Goal: Task Accomplishment & Management: Complete application form

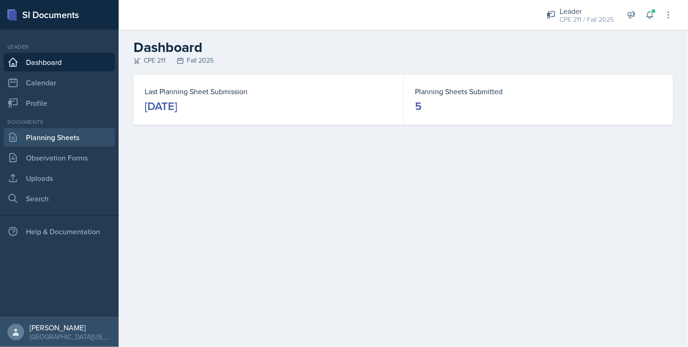
click at [96, 135] on link "Planning Sheets" at bounding box center [59, 137] width 111 height 19
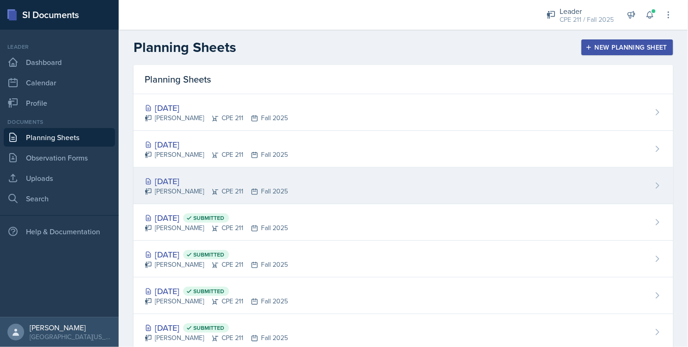
click at [229, 180] on div "[DATE]" at bounding box center [216, 181] width 143 height 13
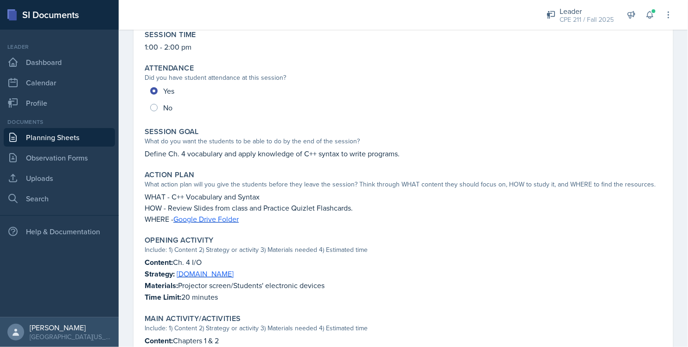
scroll to position [317, 0]
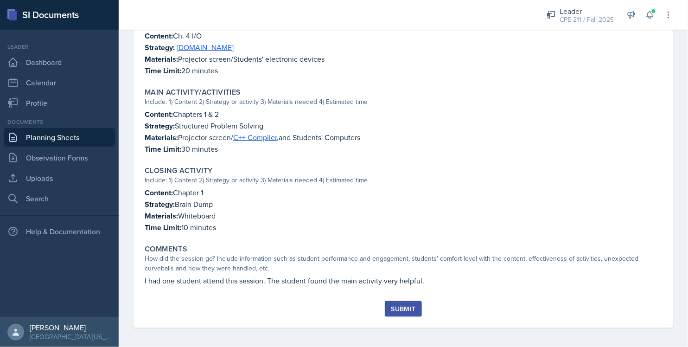
click at [391, 305] on div "Submit" at bounding box center [403, 308] width 25 height 7
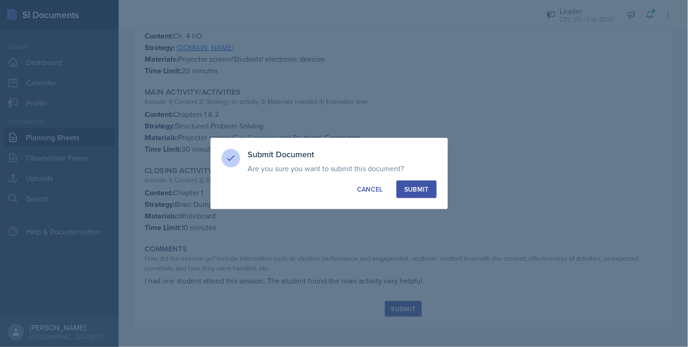
click at [400, 191] on button "Submit" at bounding box center [416, 189] width 40 height 18
radio input "true"
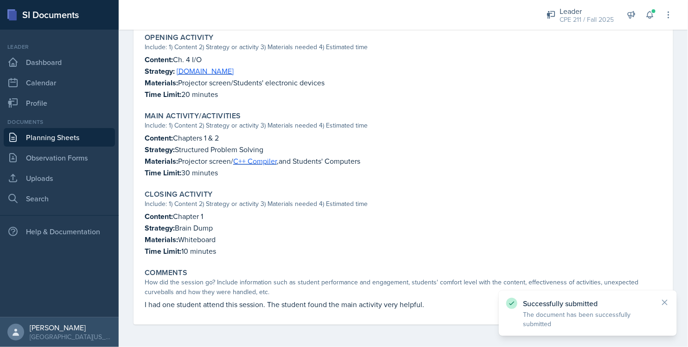
scroll to position [290, 0]
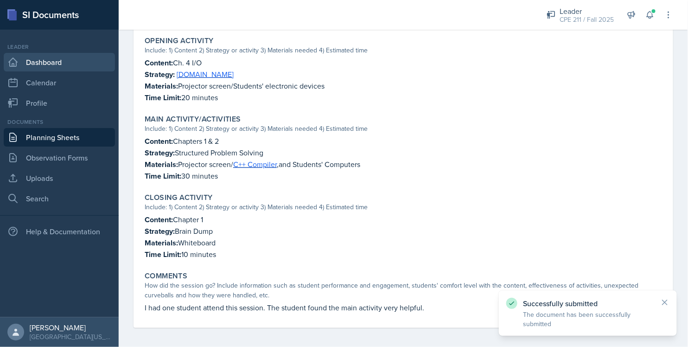
click at [64, 55] on link "Dashboard" at bounding box center [59, 62] width 111 height 19
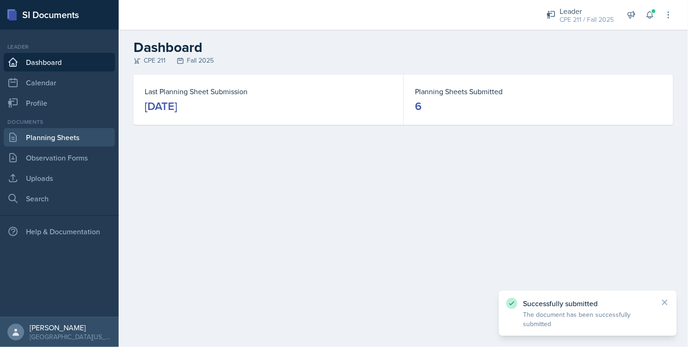
click at [73, 132] on link "Planning Sheets" at bounding box center [59, 137] width 111 height 19
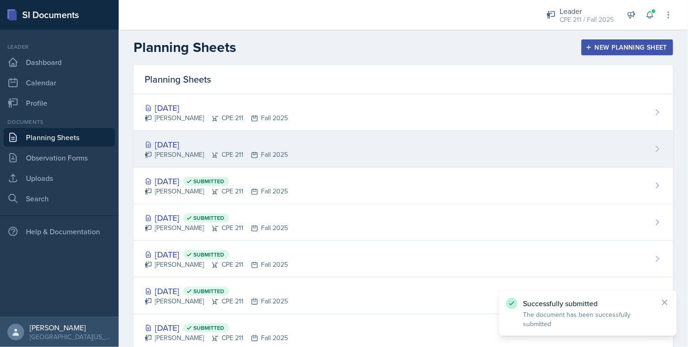
click at [221, 140] on div "[DATE]" at bounding box center [216, 144] width 143 height 13
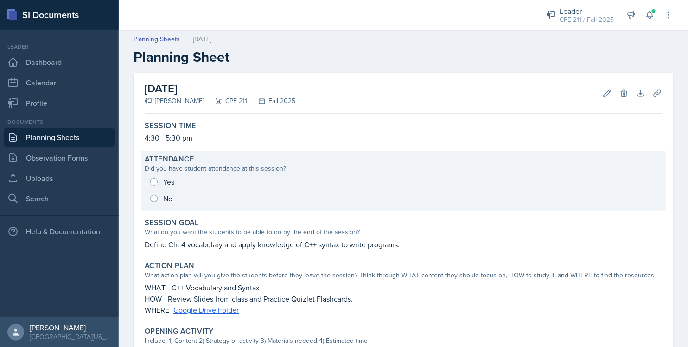
click at [168, 180] on div "Yes No" at bounding box center [403, 189] width 517 height 33
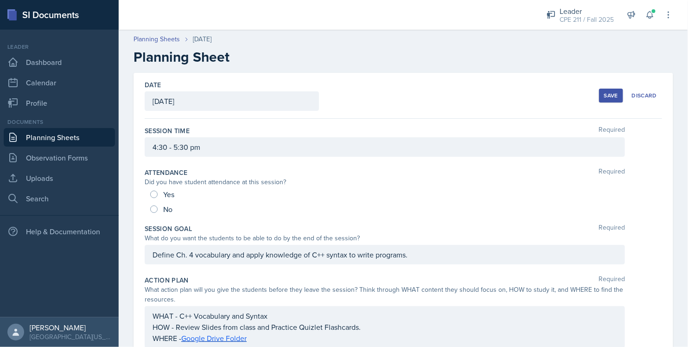
click at [163, 190] on span "Yes" at bounding box center [168, 194] width 11 height 9
click at [158, 191] on input "Yes" at bounding box center [153, 194] width 7 height 7
radio input "true"
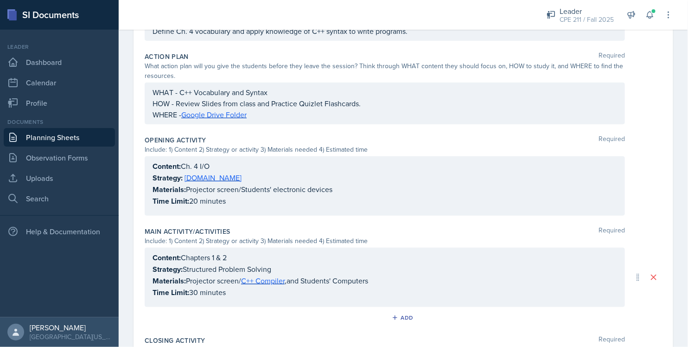
scroll to position [396, 0]
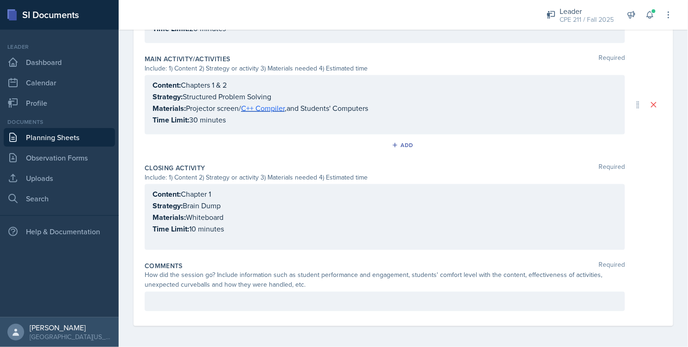
drag, startPoint x: 370, startPoint y: 328, endPoint x: 366, endPoint y: 321, distance: 8.1
click at [370, 332] on div "Date September 10th, 2025 September 2025 31 1 2 3 4 5 6 7 8 9 10 11 12 13 14 15…" at bounding box center [403, 12] width 569 height 671
click at [364, 310] on div "Comments Required How did the session go? Include information such as student p…" at bounding box center [403, 287] width 517 height 61
click at [365, 306] on div at bounding box center [385, 301] width 480 height 19
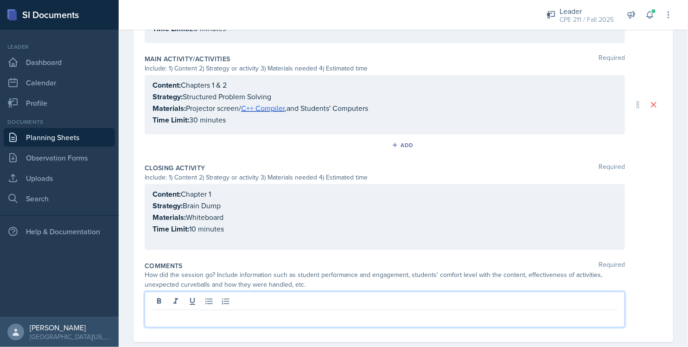
scroll to position [412, 0]
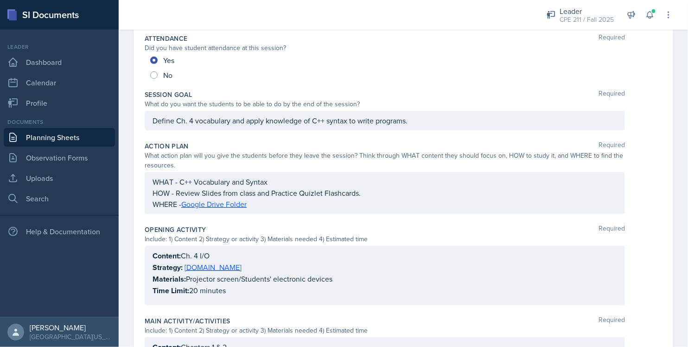
scroll to position [0, 0]
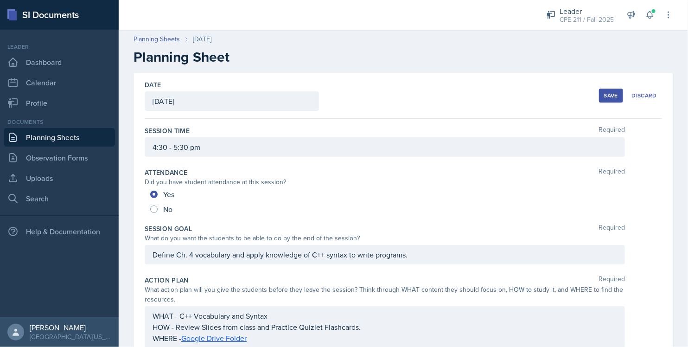
click at [600, 89] on button "Save" at bounding box center [611, 96] width 24 height 14
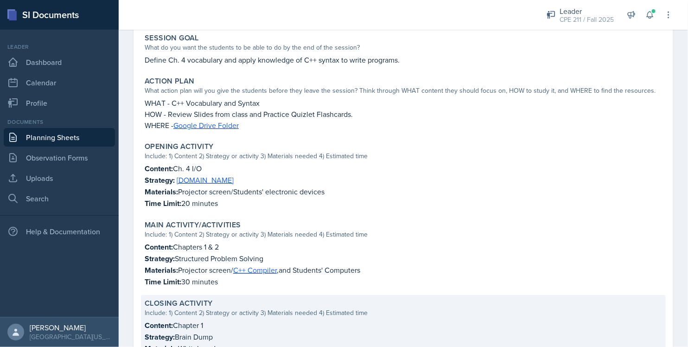
scroll to position [326, 0]
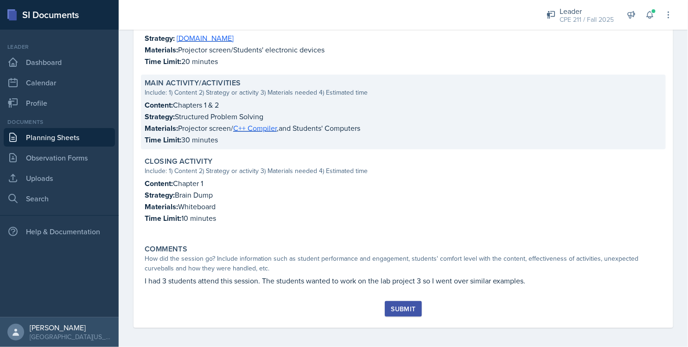
click at [247, 104] on p "Content: Chapters 1 & 2" at bounding box center [403, 105] width 517 height 12
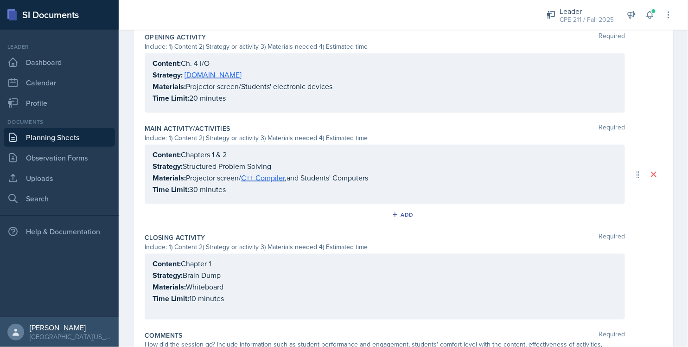
scroll to position [369, 0]
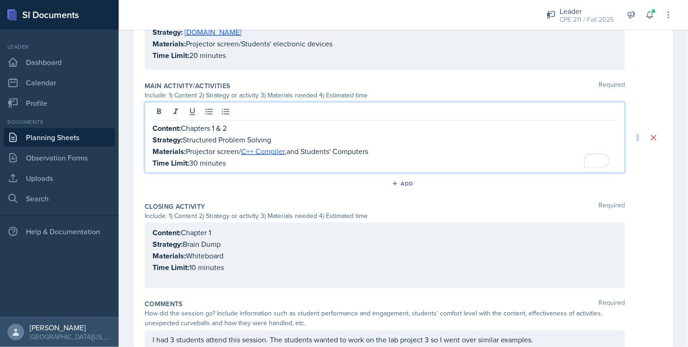
drag, startPoint x: 236, startPoint y: 111, endPoint x: 215, endPoint y: 124, distance: 25.4
click at [215, 124] on p "Content: Chapters 1 & 2" at bounding box center [384, 128] width 464 height 12
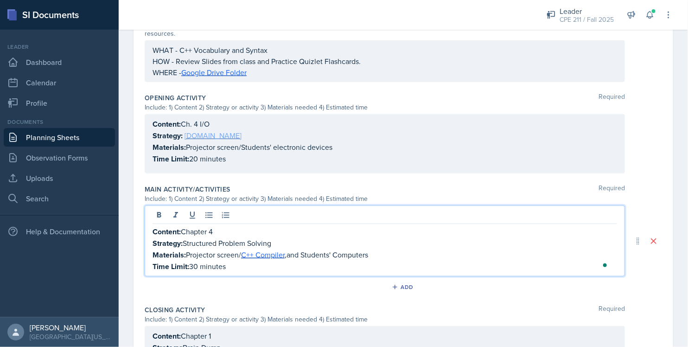
scroll to position [282, 0]
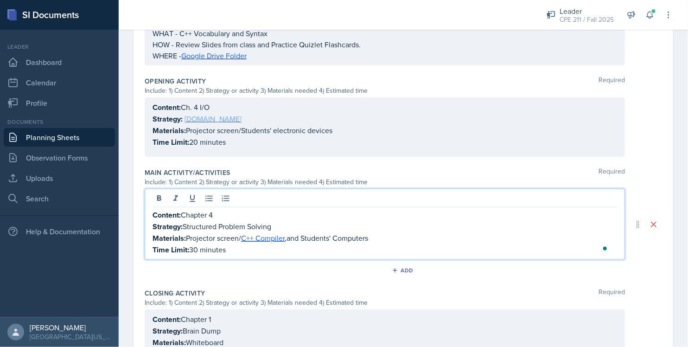
click at [204, 124] on link "[DOMAIN_NAME]" at bounding box center [212, 119] width 57 height 10
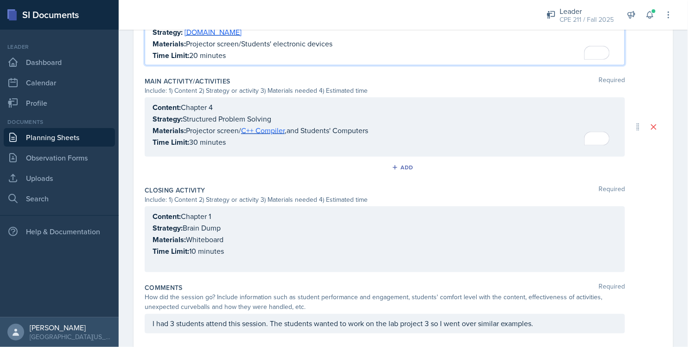
click at [221, 215] on p "Content: Chapter 1" at bounding box center [384, 216] width 464 height 12
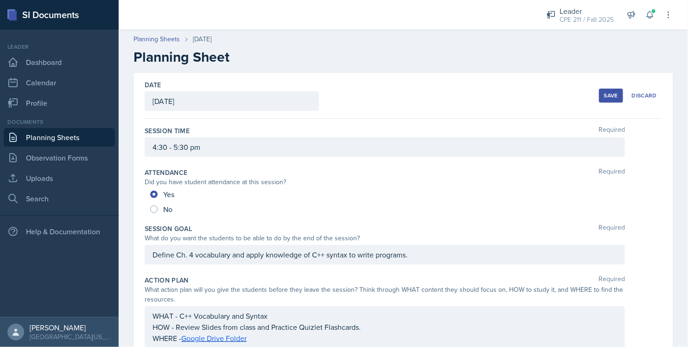
scroll to position [0, 0]
click at [609, 98] on div "Save" at bounding box center [611, 95] width 14 height 7
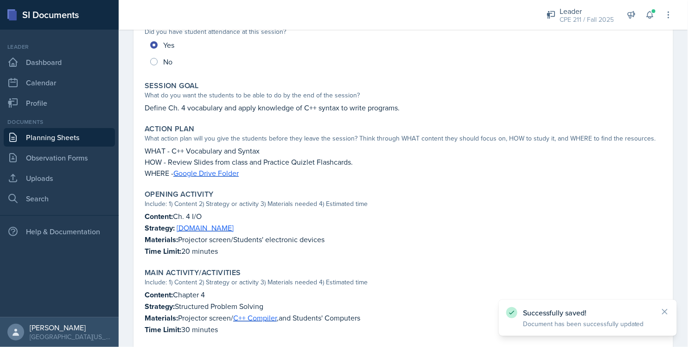
scroll to position [326, 0]
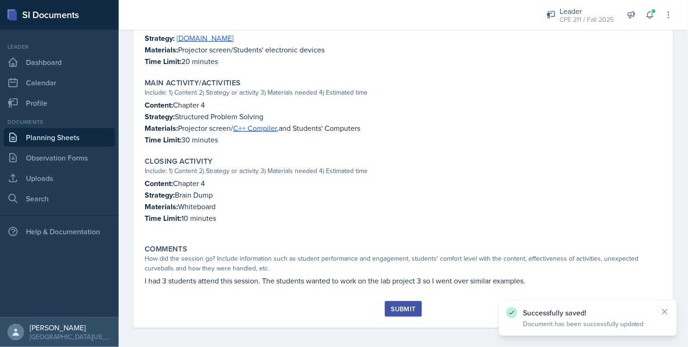
click at [401, 305] on div "Submit" at bounding box center [403, 308] width 25 height 7
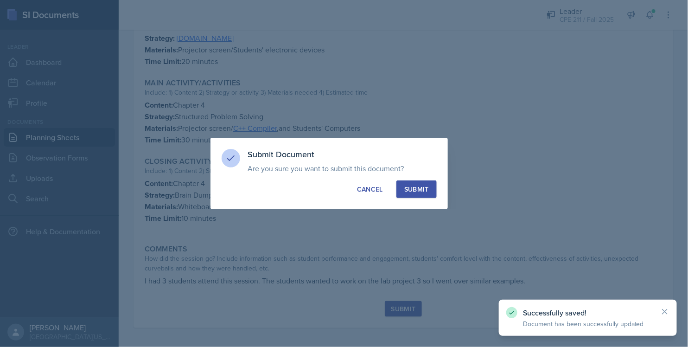
click at [425, 197] on button "Submit" at bounding box center [416, 189] width 40 height 18
click at [424, 194] on button "Submit" at bounding box center [416, 189] width 40 height 18
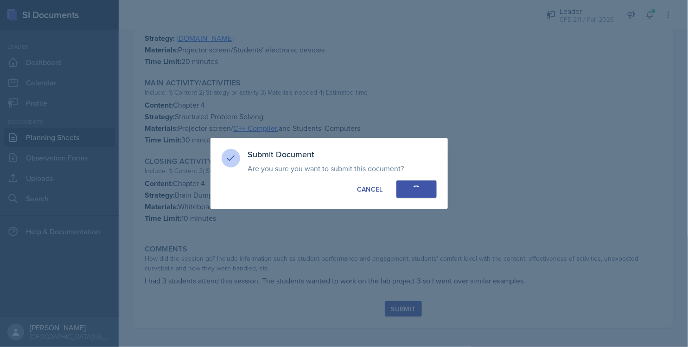
radio input "true"
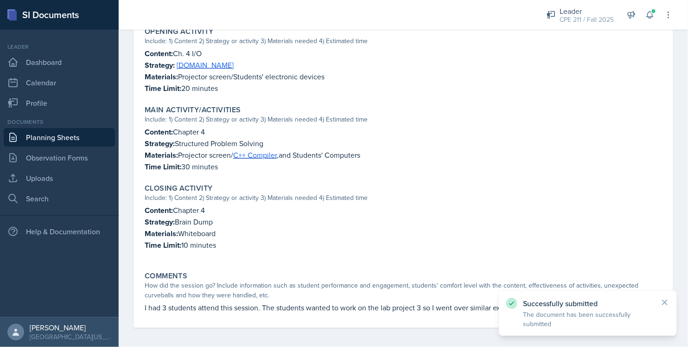
click at [47, 137] on link "Planning Sheets" at bounding box center [59, 137] width 111 height 19
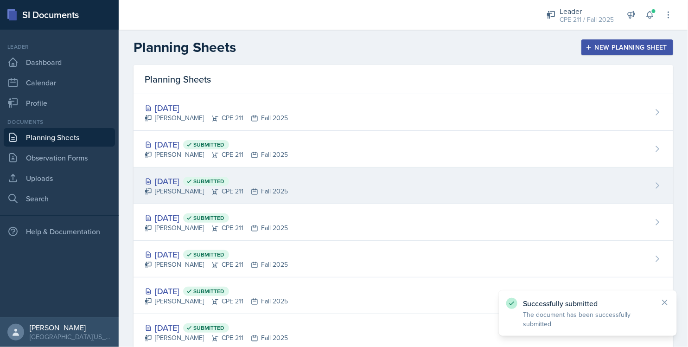
click at [232, 175] on div "Sep 8th, 2025 Submitted" at bounding box center [216, 181] width 143 height 13
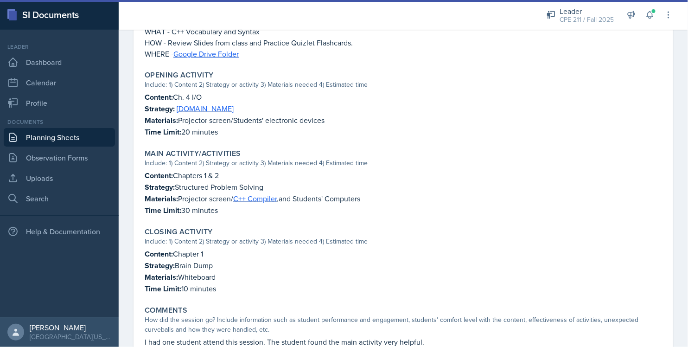
scroll to position [257, 0]
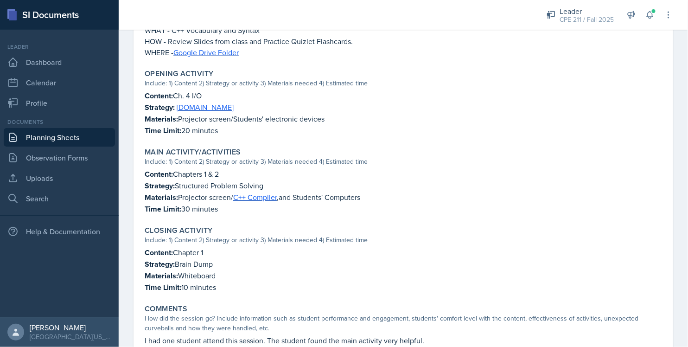
click at [203, 177] on p "Content: Chapters 1 & 2" at bounding box center [403, 174] width 517 height 12
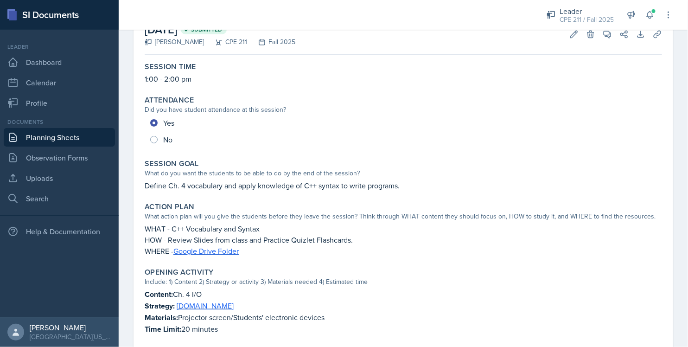
scroll to position [0, 0]
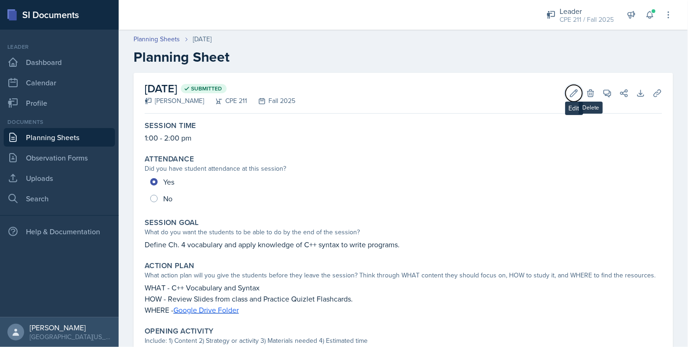
click at [569, 93] on icon at bounding box center [573, 93] width 9 height 9
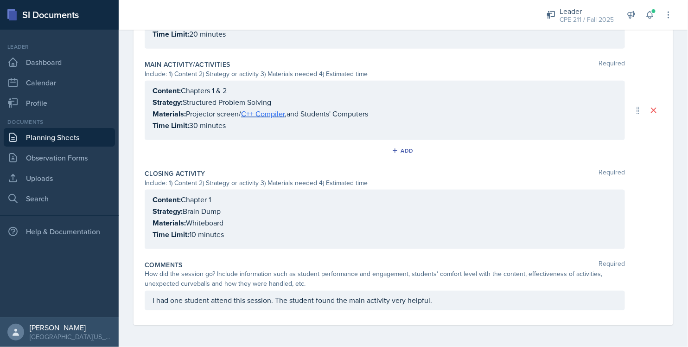
scroll to position [401, 0]
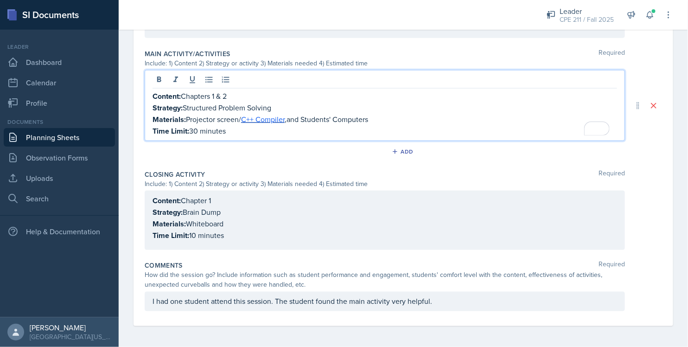
drag, startPoint x: 233, startPoint y: 90, endPoint x: 210, endPoint y: 95, distance: 23.6
click at [210, 95] on p "Content: Chapters 1 & 2" at bounding box center [384, 96] width 464 height 12
click at [241, 193] on div "Content: Chapter 1 Strategy: Brain Dump Materials: Whiteboard Time Limit: 10 mi…" at bounding box center [385, 220] width 480 height 59
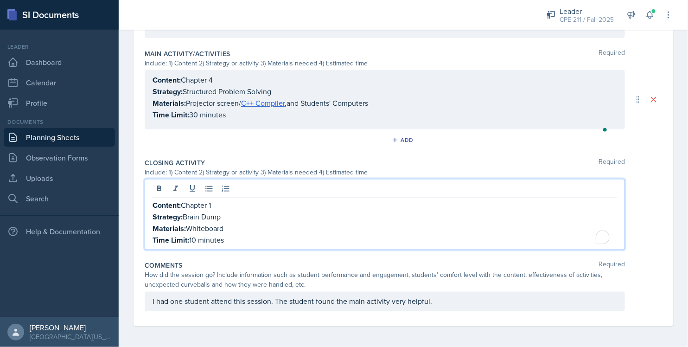
click at [241, 205] on p "Content: Chapter 1" at bounding box center [384, 205] width 464 height 12
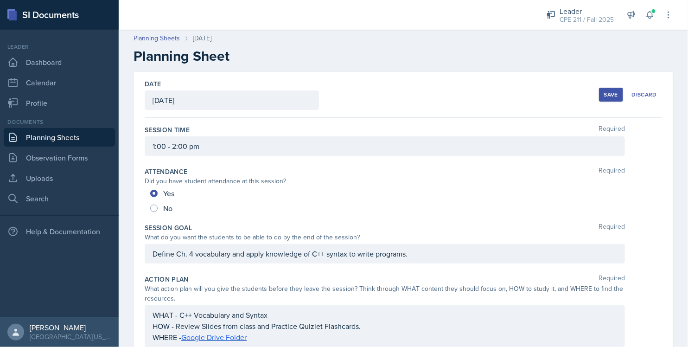
scroll to position [0, 0]
click at [599, 91] on button "Save" at bounding box center [611, 96] width 24 height 14
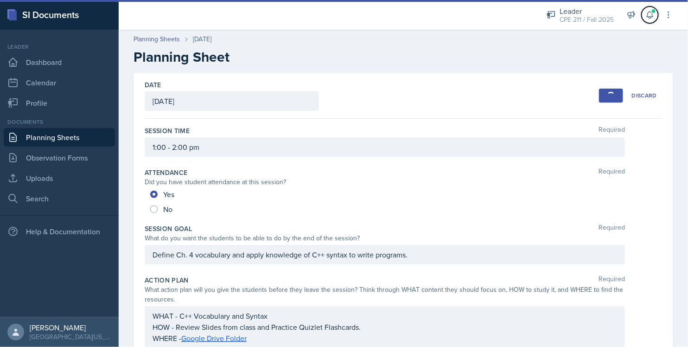
click at [651, 18] on icon at bounding box center [649, 14] width 9 height 9
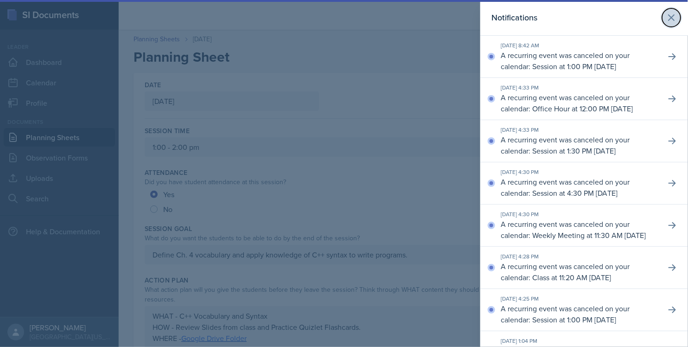
click at [666, 21] on icon at bounding box center [671, 17] width 11 height 11
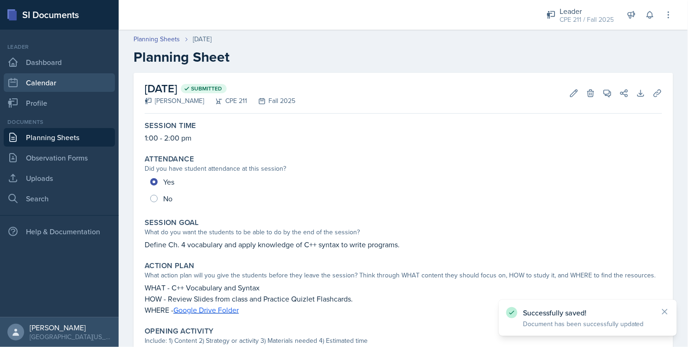
click at [73, 83] on link "Calendar" at bounding box center [59, 82] width 111 height 19
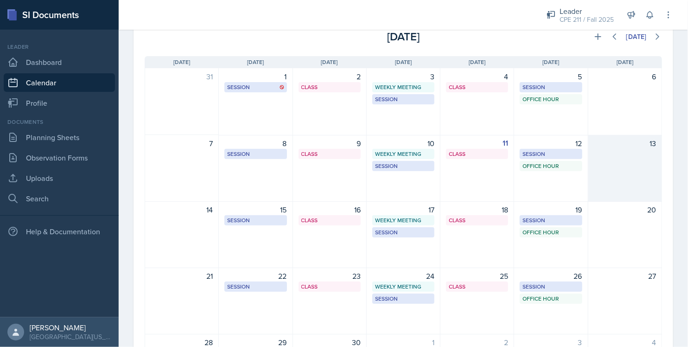
scroll to position [89, 0]
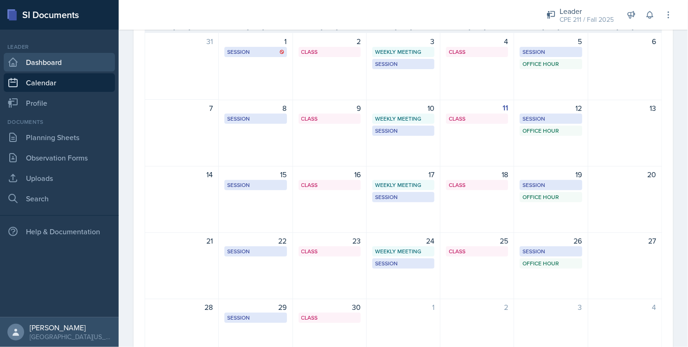
click at [28, 62] on link "Dashboard" at bounding box center [59, 62] width 111 height 19
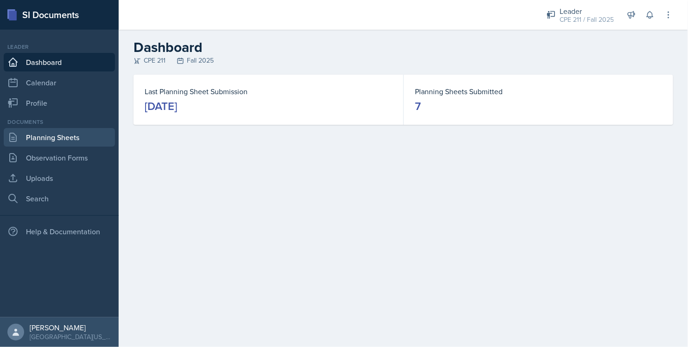
click at [65, 132] on link "Planning Sheets" at bounding box center [59, 137] width 111 height 19
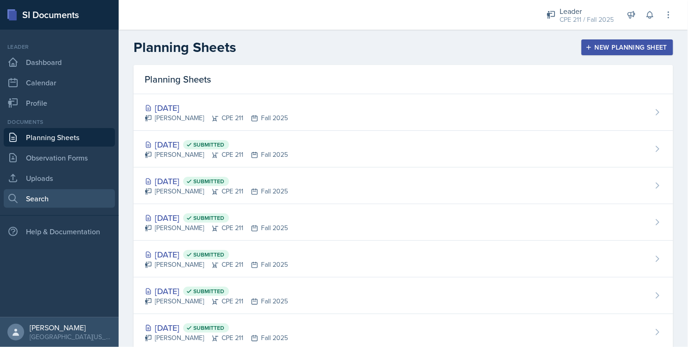
click at [52, 192] on link "Search" at bounding box center [59, 198] width 111 height 19
select select "all"
select select "1"
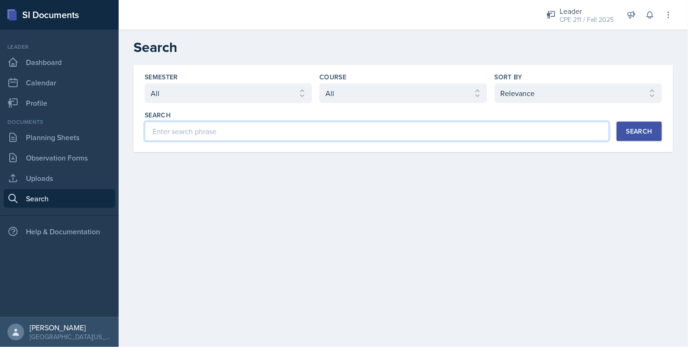
click at [228, 138] on input at bounding box center [377, 130] width 464 height 19
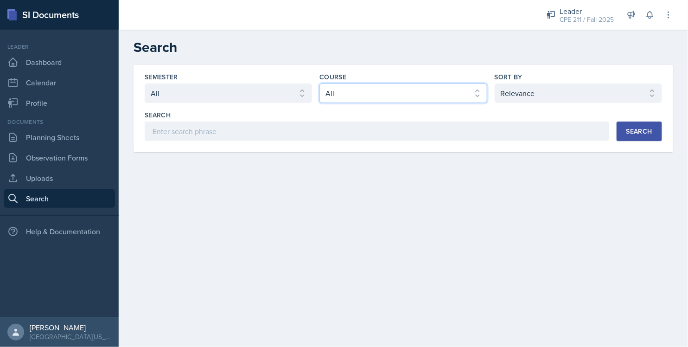
click at [338, 89] on select "Select course All ACC 211 ACC 212 ACC 307 BYS 119 BYS 215 BYS 300 CH 101 CH 121…" at bounding box center [402, 92] width 167 height 19
select select "51699ed0-480f-47d9-8eae-245cf2f2b123"
click at [319, 83] on select "Select course All ACC 211 ACC 212 ACC 307 BYS 119 BYS 215 BYS 300 CH 101 CH 121…" at bounding box center [402, 92] width 167 height 19
click at [648, 132] on div "Search" at bounding box center [639, 130] width 26 height 7
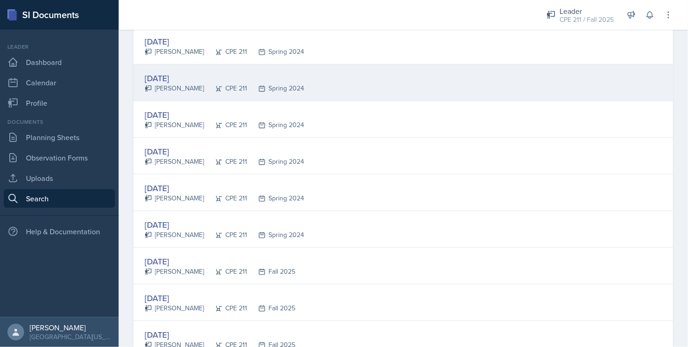
scroll to position [1726, 0]
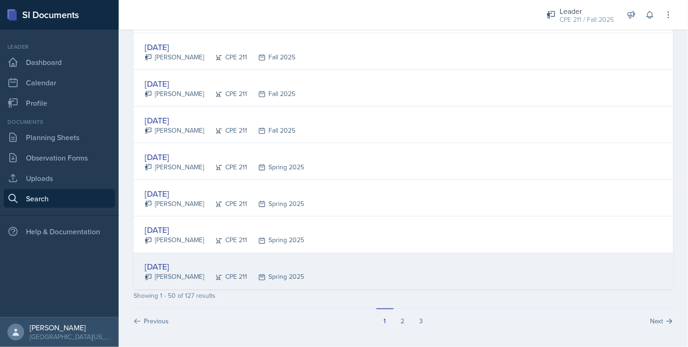
click at [162, 265] on div "Feb 5th, 2025" at bounding box center [224, 266] width 159 height 13
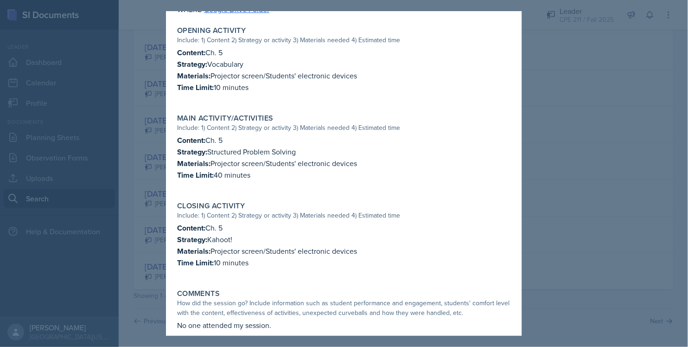
scroll to position [257, 0]
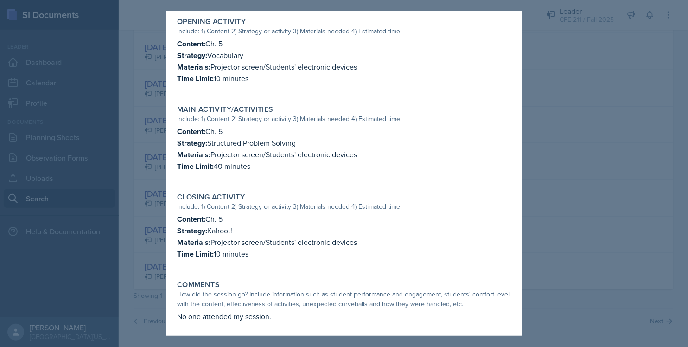
click at [598, 254] on div at bounding box center [344, 173] width 688 height 347
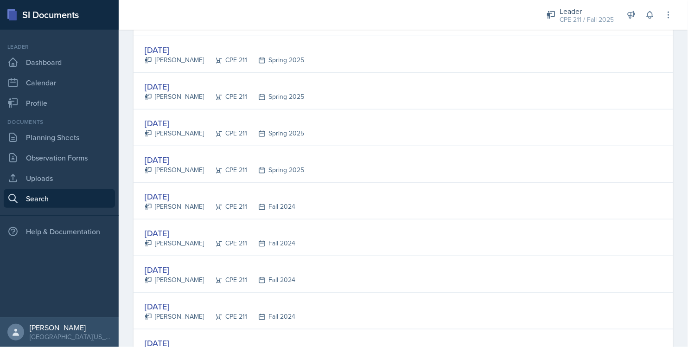
scroll to position [0, 0]
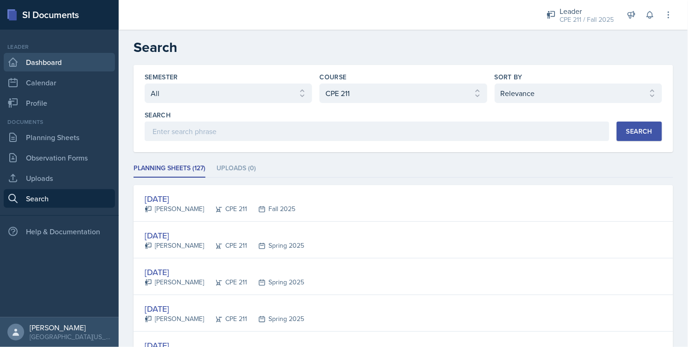
click at [57, 57] on link "Dashboard" at bounding box center [59, 62] width 111 height 19
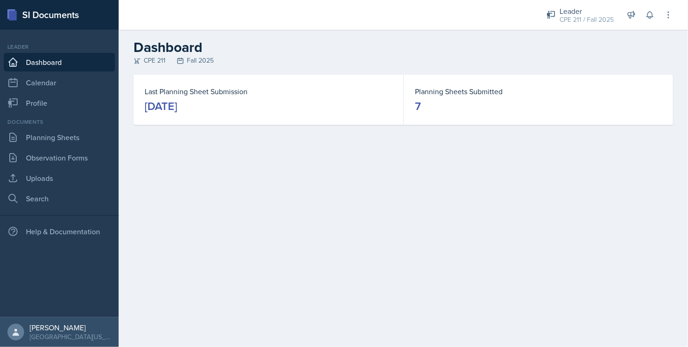
click at [73, 127] on div "Documents Planning Sheets Observation Forms Uploads Search" at bounding box center [59, 163] width 111 height 90
click at [79, 139] on link "Planning Sheets" at bounding box center [59, 137] width 111 height 19
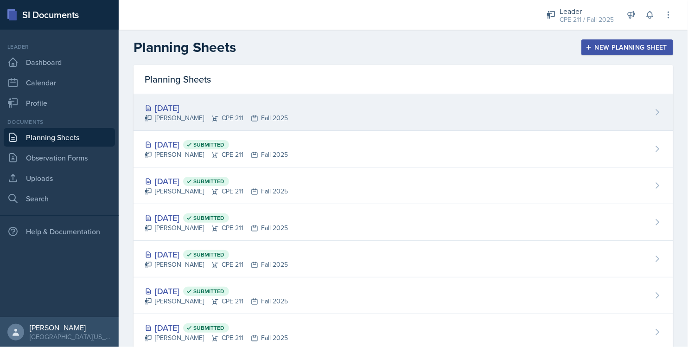
click at [210, 121] on div "Ella Deaton CPE 211 Fall 2025" at bounding box center [216, 118] width 143 height 10
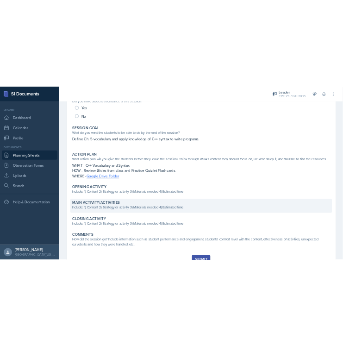
scroll to position [154, 0]
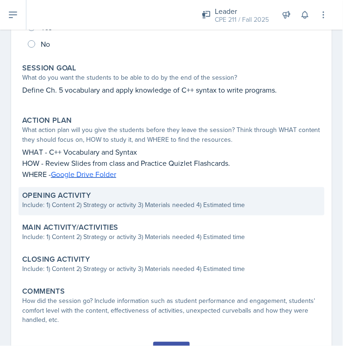
click at [44, 204] on div "Include: 1) Content 2) Strategy or activity 3) Materials needed 4) Estimated ti…" at bounding box center [171, 205] width 299 height 10
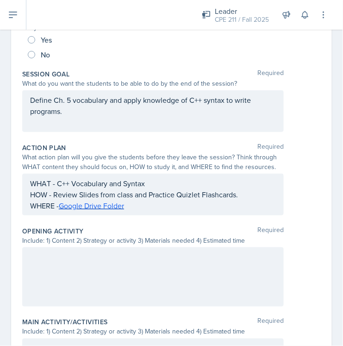
click at [85, 263] on div at bounding box center [153, 277] width 262 height 59
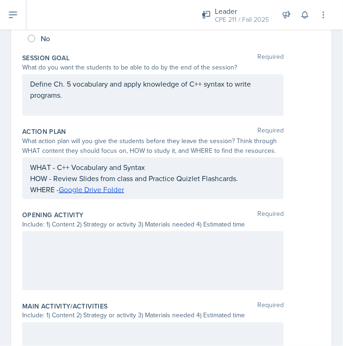
paste div
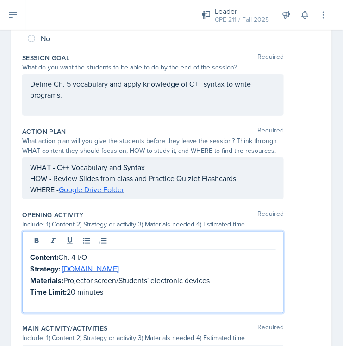
click at [74, 290] on p "Time Limit: 20 minutes" at bounding box center [153, 292] width 246 height 12
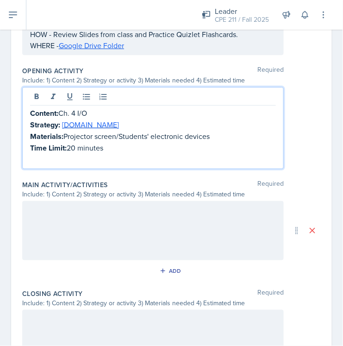
scroll to position [325, 0]
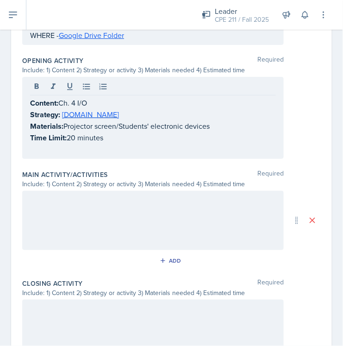
click at [185, 239] on div at bounding box center [153, 220] width 262 height 59
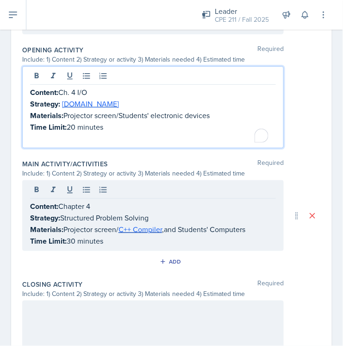
scroll to position [352, 0]
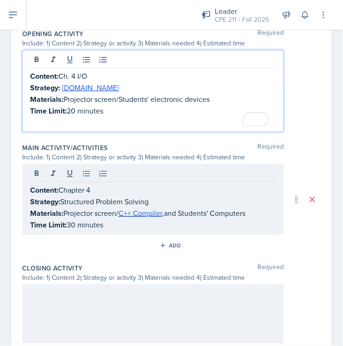
drag, startPoint x: 88, startPoint y: 73, endPoint x: 74, endPoint y: 72, distance: 13.5
click at [74, 72] on p "Content: Ch. 4 I/O" at bounding box center [153, 76] width 246 height 12
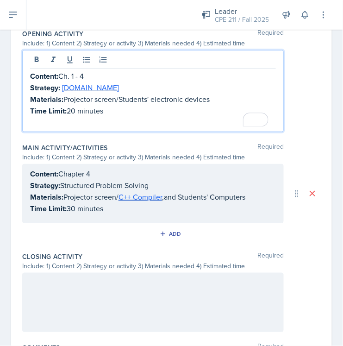
click at [74, 75] on p "Content: Ch. 1 - 4" at bounding box center [153, 76] width 246 height 12
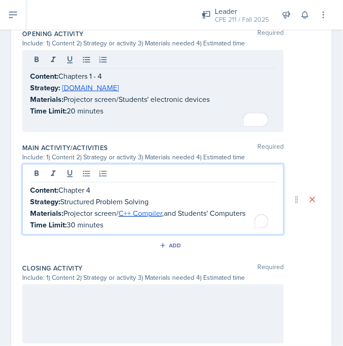
click at [87, 170] on div "Content: Chapter 4 Strategy: Structured Problem Solving Materials: Projector sc…" at bounding box center [153, 199] width 262 height 71
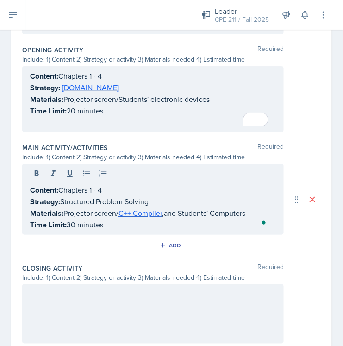
click at [155, 306] on div at bounding box center [153, 314] width 262 height 59
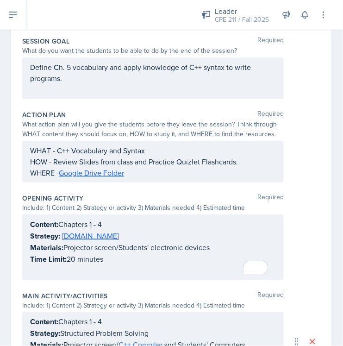
scroll to position [0, 0]
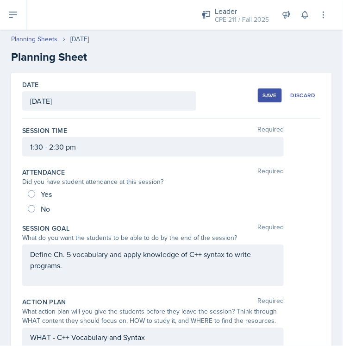
click at [264, 95] on div "Save" at bounding box center [270, 95] width 14 height 7
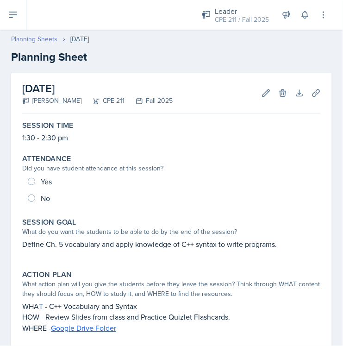
click at [47, 38] on link "Planning Sheets" at bounding box center [34, 39] width 46 height 10
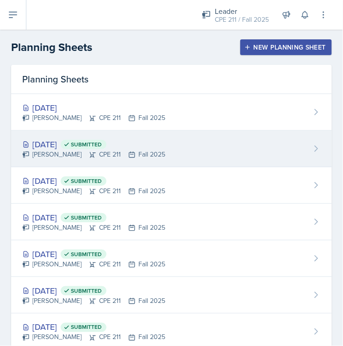
click at [86, 165] on div "[DATE] Submitted [PERSON_NAME] CPE 211 Fall 2025" at bounding box center [171, 149] width 321 height 37
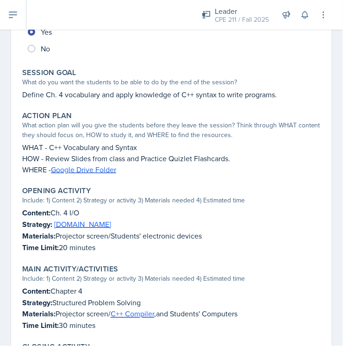
scroll to position [154, 0]
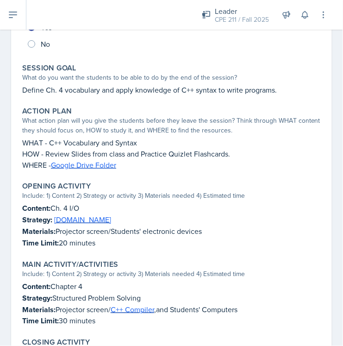
drag, startPoint x: 105, startPoint y: 242, endPoint x: 23, endPoint y: 209, distance: 88.6
click at [23, 209] on div "Content: Ch. 4 I/O Strategy: [DOMAIN_NAME] Materials: Projector screen/Students…" at bounding box center [171, 226] width 299 height 46
copy div "Content: Ch. 4 I/O Strategy: [DOMAIN_NAME] Materials: Projector screen/Students…"
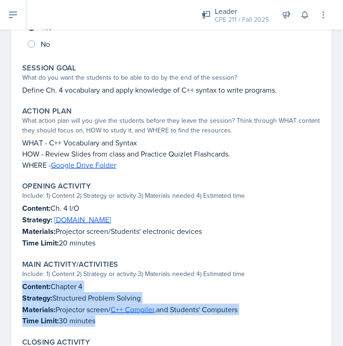
drag, startPoint x: 99, startPoint y: 322, endPoint x: 23, endPoint y: 282, distance: 86.5
click at [23, 282] on div "Content: Chapter 4 Strategy: Structured Problem Solving Materials: Projector sc…" at bounding box center [171, 304] width 299 height 46
copy div "Content: Chapter 4 Strategy: Structured Problem Solving Materials: Projector sc…"
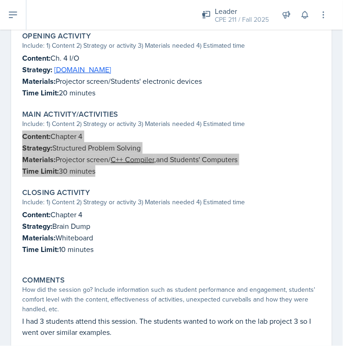
scroll to position [309, 0]
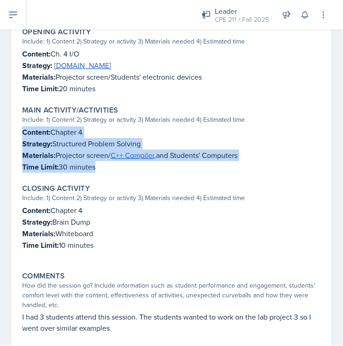
drag, startPoint x: 121, startPoint y: 242, endPoint x: 22, endPoint y: 207, distance: 104.5
click at [22, 207] on div "Content: Chapter 4 Strategy: Brain Dump Materials: Whiteboard Time Limit: 10 mi…" at bounding box center [171, 233] width 299 height 56
copy div "Content: Chapter 4 Strategy: Brain Dump Materials: Whiteboard Time Limit: 10 mi…"
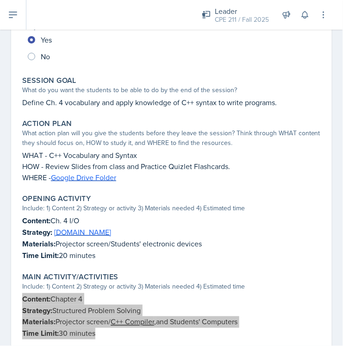
scroll to position [0, 0]
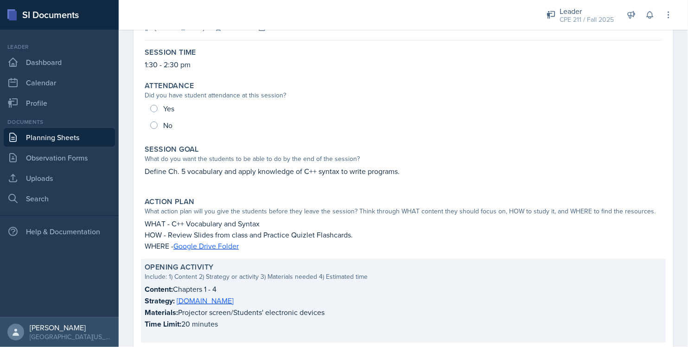
scroll to position [103, 0]
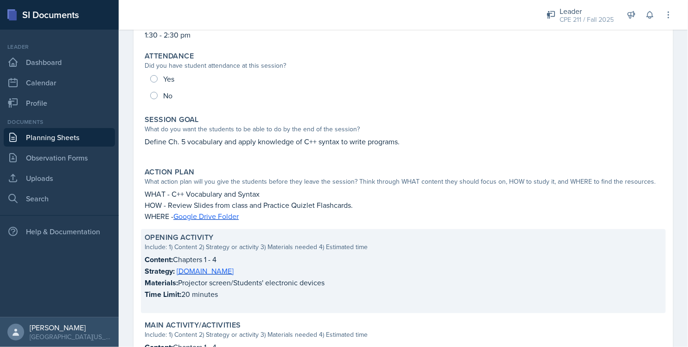
click at [231, 274] on p "Strategy: Kahoot.it" at bounding box center [403, 271] width 517 height 12
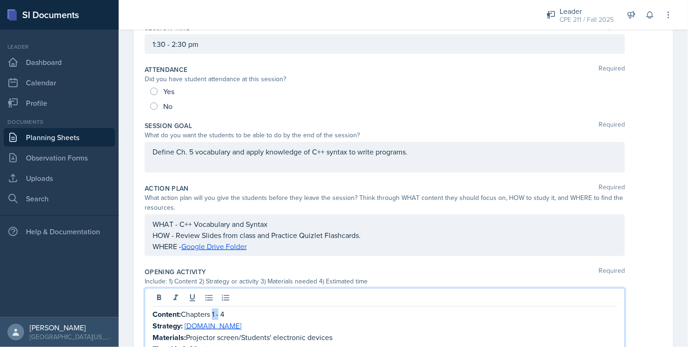
click at [212, 307] on div "Content: Chapters 1 - 4 Strategy: Kahoot.it Materials: Projector screen/Student…" at bounding box center [385, 329] width 480 height 82
click at [226, 318] on p "Content: Chapters 1 - 4" at bounding box center [384, 314] width 464 height 12
drag, startPoint x: 223, startPoint y: 326, endPoint x: 185, endPoint y: 323, distance: 37.6
click at [185, 323] on p "Strategy: Kahoot.it" at bounding box center [384, 326] width 464 height 12
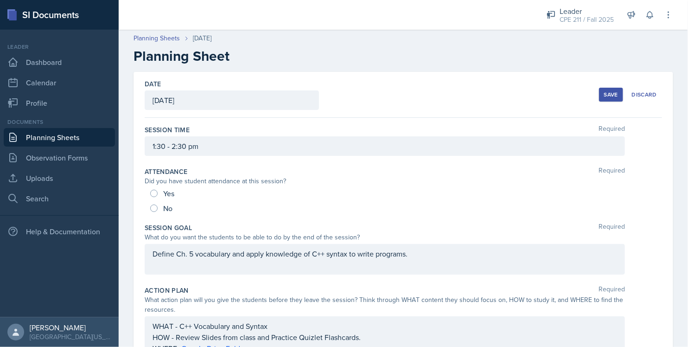
scroll to position [0, 0]
click at [343, 92] on div "Save" at bounding box center [611, 95] width 14 height 7
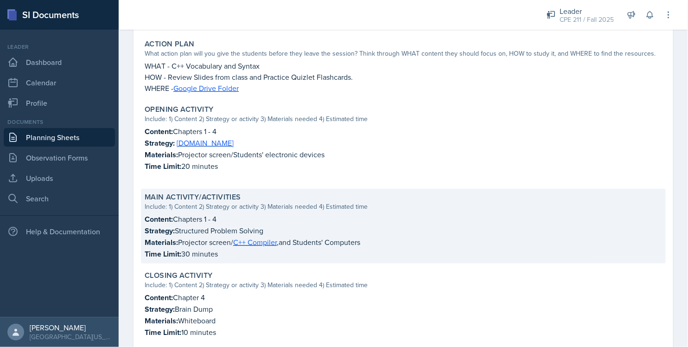
scroll to position [222, 0]
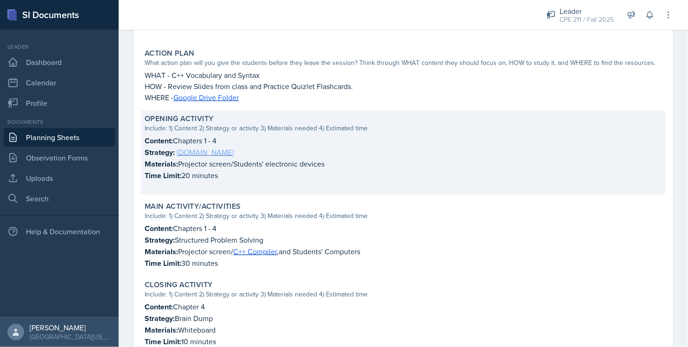
click at [193, 149] on link "[DOMAIN_NAME]" at bounding box center [205, 152] width 57 height 10
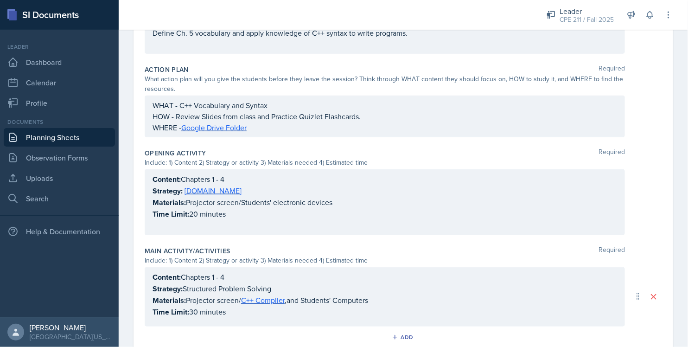
scroll to position [253, 0]
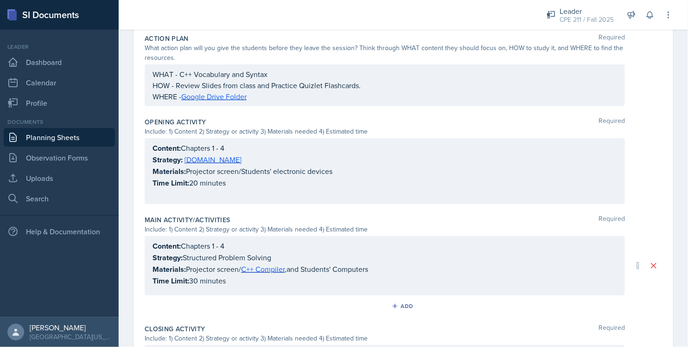
click at [195, 181] on div "Content: Chapters 1 - 4 Strategy: Kahoot.it Materials: Projector screen/Student…" at bounding box center [384, 170] width 464 height 57
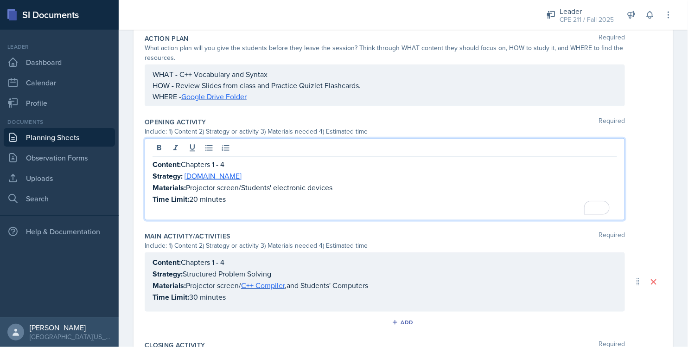
click at [206, 213] on p "To enrich screen reader interactions, please activate Accessibility in Grammarl…" at bounding box center [384, 210] width 464 height 11
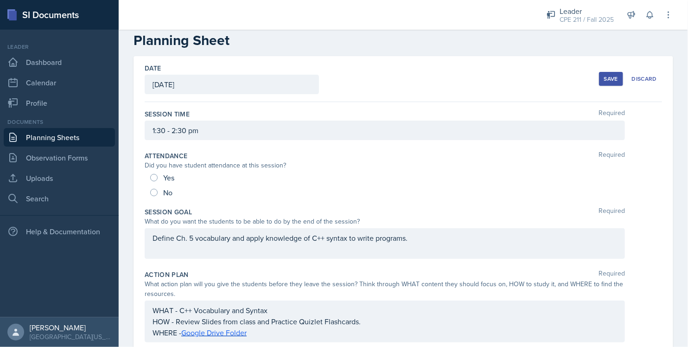
scroll to position [0, 0]
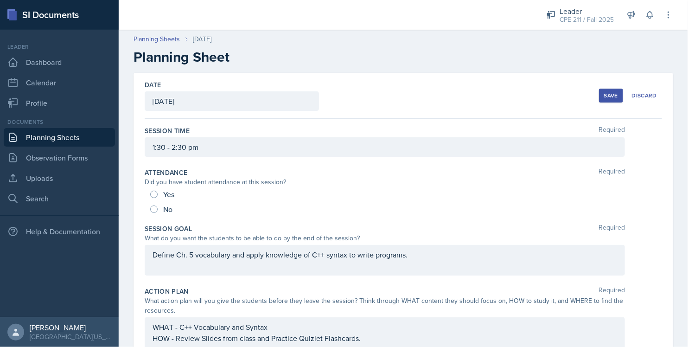
click at [343, 101] on button "Save" at bounding box center [611, 96] width 24 height 14
